Goal: Entertainment & Leisure: Consume media (video, audio)

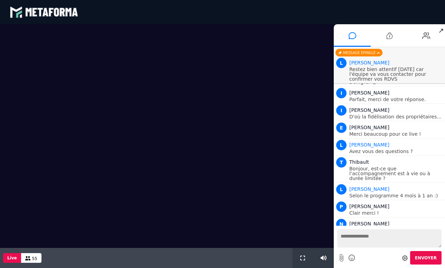
scroll to position [621, 0]
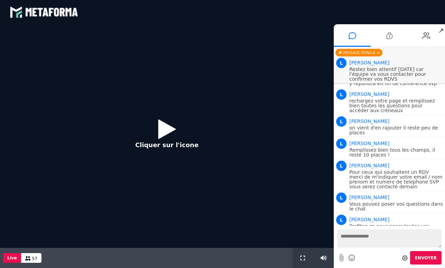
click at [171, 125] on icon at bounding box center [167, 129] width 18 height 22
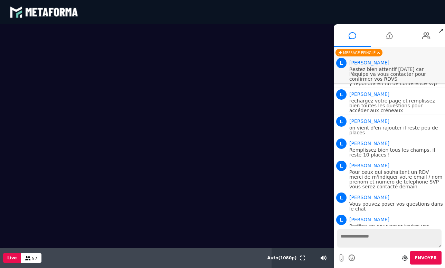
click at [32, 255] on div "57" at bounding box center [31, 258] width 20 height 10
click at [29, 260] on icon at bounding box center [28, 258] width 6 height 4
click at [392, 32] on icon at bounding box center [389, 35] width 6 height 17
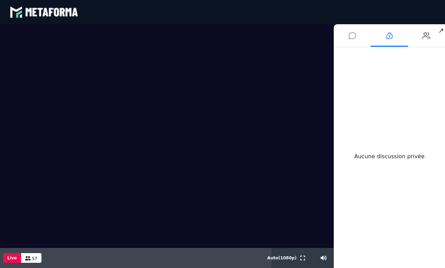
click at [354, 35] on icon at bounding box center [353, 35] width 8 height 17
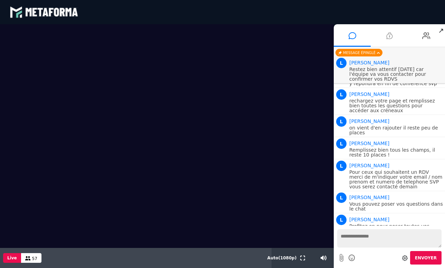
click at [386, 32] on li at bounding box center [389, 35] width 37 height 22
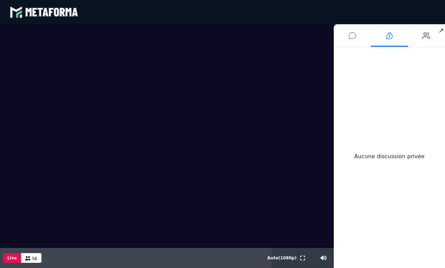
click at [354, 39] on icon at bounding box center [353, 35] width 8 height 17
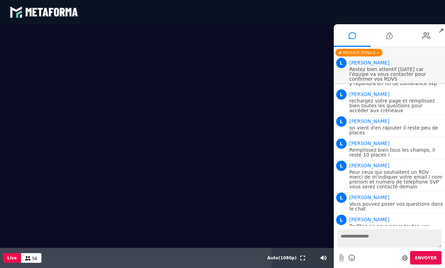
click at [405, 258] on icon at bounding box center [405, 258] width 6 height 6
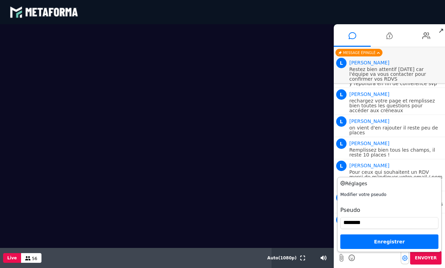
click at [406, 257] on icon at bounding box center [405, 258] width 6 height 6
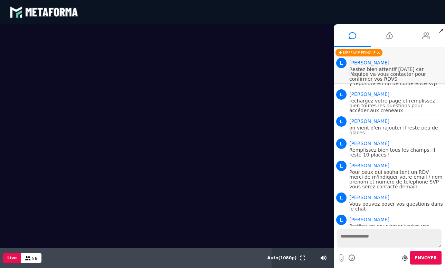
click at [428, 38] on icon at bounding box center [426, 35] width 8 height 17
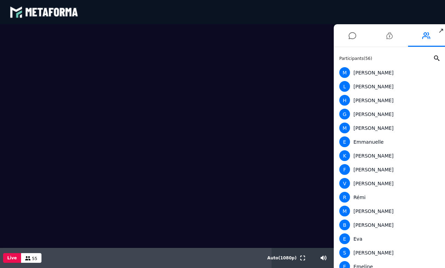
scroll to position [0, 0]
click at [255, 32] on video at bounding box center [167, 135] width 334 height 223
click at [441, 30] on span "↗" at bounding box center [441, 30] width 8 height 12
